Goal: Information Seeking & Learning: Learn about a topic

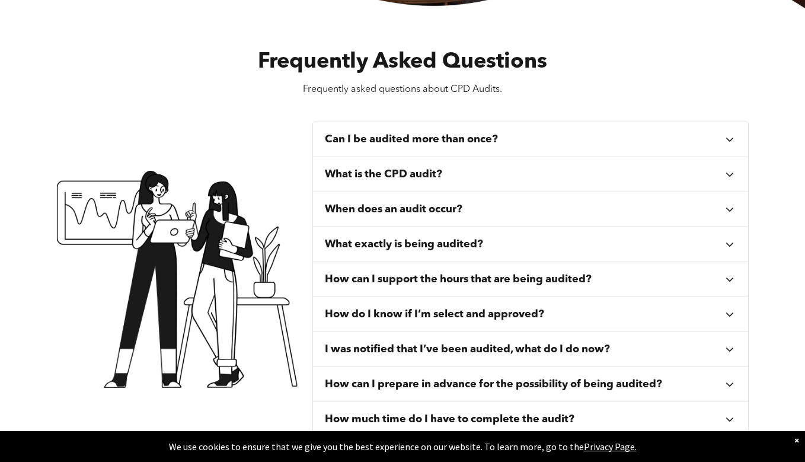
scroll to position [362, 0]
click at [390, 168] on h3 "What is the CPD audit?" at bounding box center [383, 173] width 117 height 13
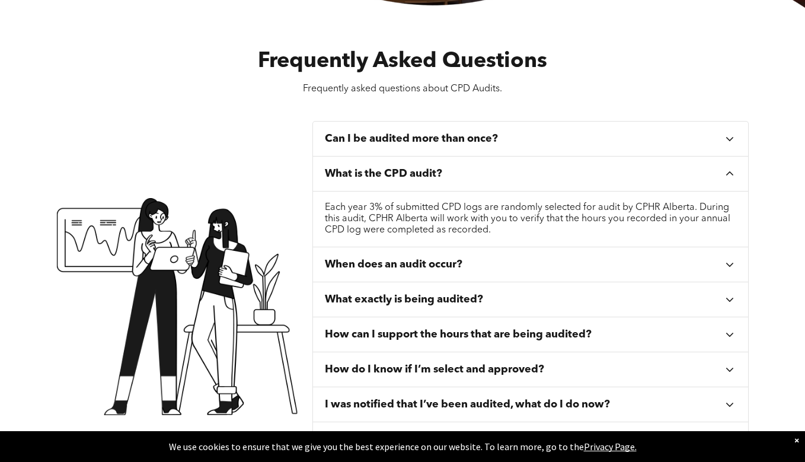
click at [390, 168] on h3 "What is the CPD audit?" at bounding box center [383, 173] width 117 height 13
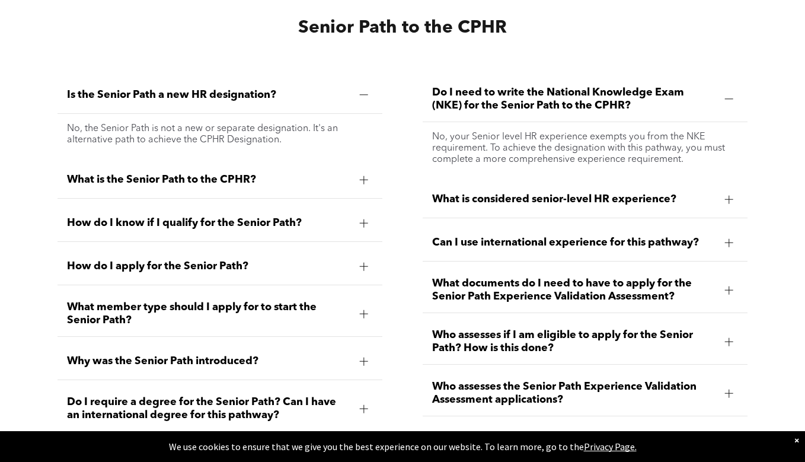
scroll to position [2295, 0]
click at [326, 217] on span "How do I know if I qualify for the Senior Path?" at bounding box center [208, 222] width 283 height 13
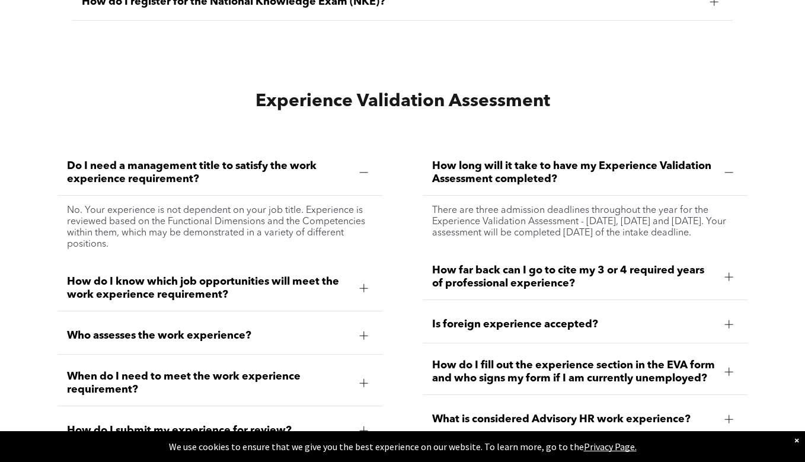
scroll to position [3094, 0]
click at [323, 275] on span "How do I know which job opportunities will meet the work experience requirement?" at bounding box center [208, 287] width 283 height 26
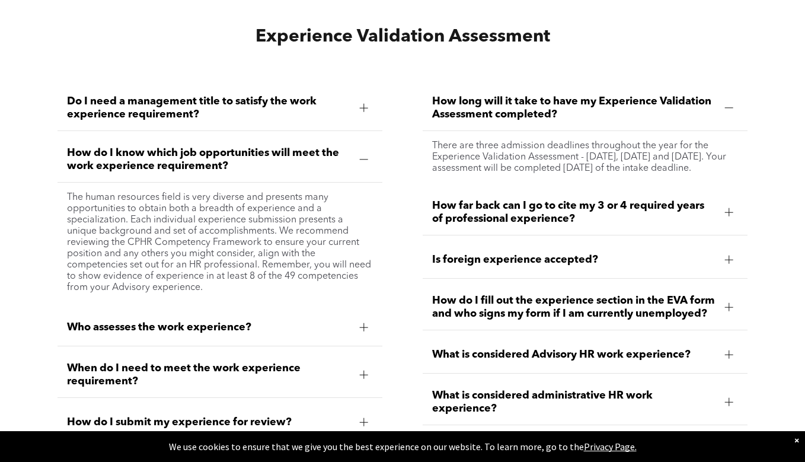
scroll to position [3160, 0]
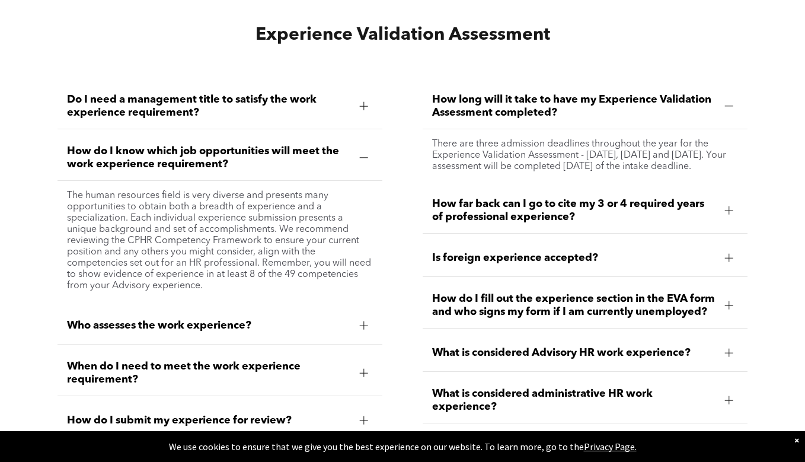
click at [481, 207] on span "How far back can I go to cite my 3 or 4 required years of professional experien…" at bounding box center [573, 210] width 283 height 26
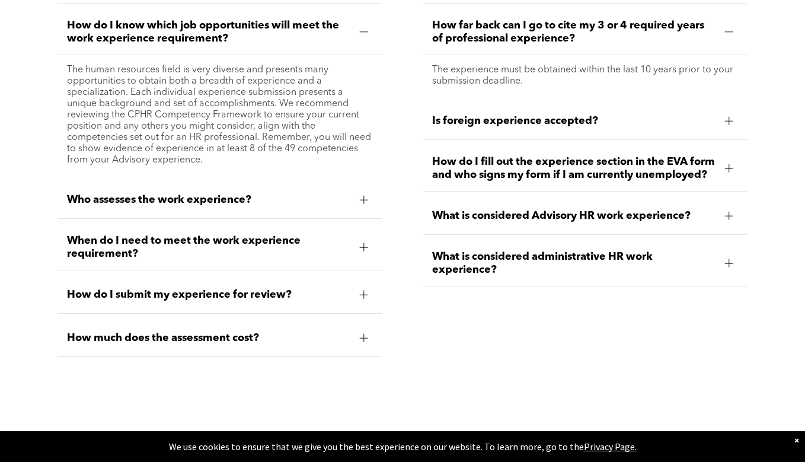
scroll to position [3288, 0]
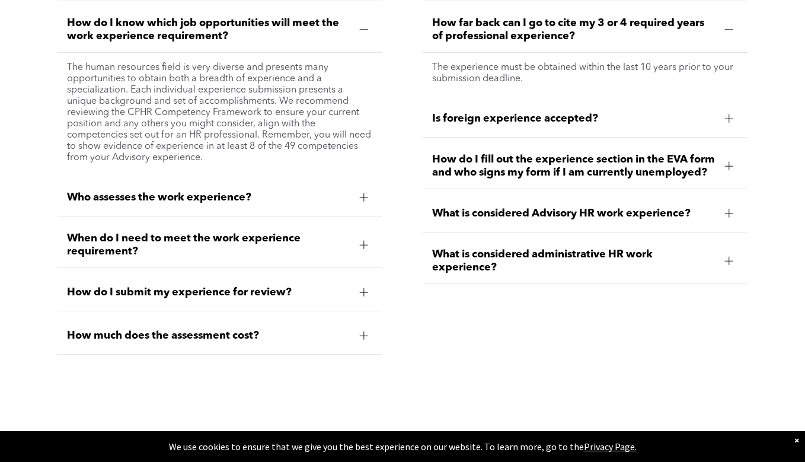
click at [327, 329] on span "How much does the assessment cost?" at bounding box center [208, 335] width 283 height 13
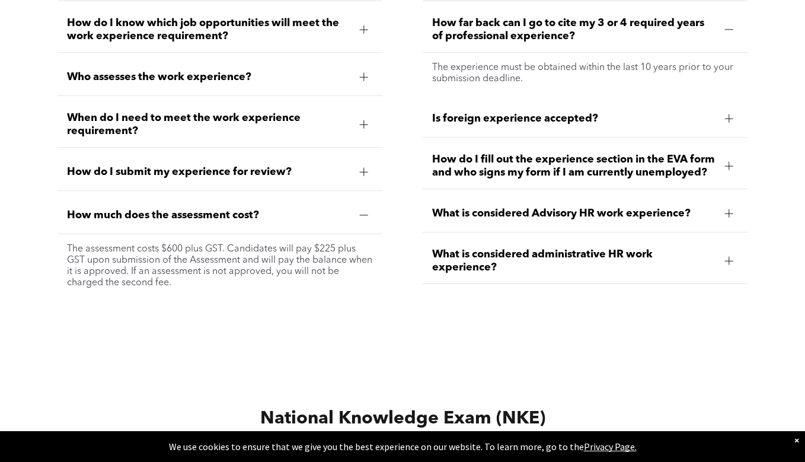
click at [450, 273] on span "What is considered administrative HR work experience?" at bounding box center [573, 261] width 283 height 26
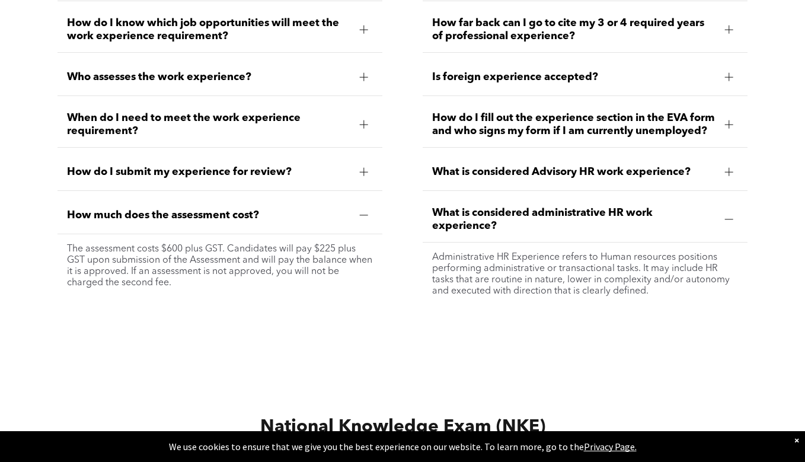
click at [489, 178] on span "What is considered Advisory HR work experience?" at bounding box center [573, 171] width 283 height 13
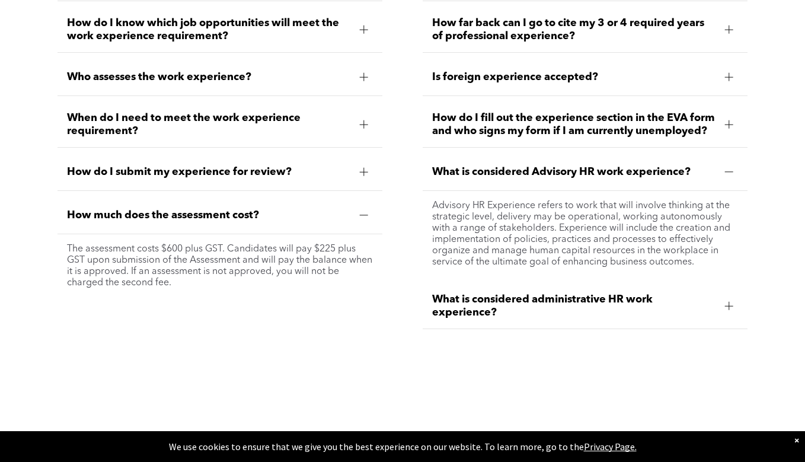
click at [484, 302] on span "What is considered administrative HR work experience?" at bounding box center [573, 306] width 283 height 26
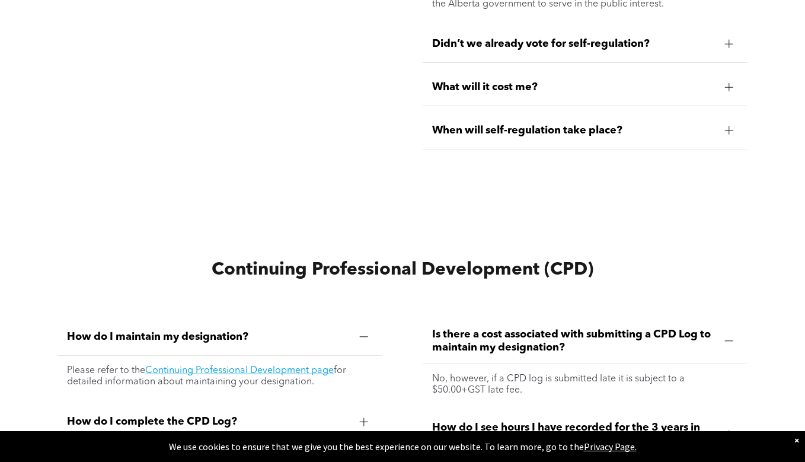
scroll to position [4215, 0]
